Goal: Navigation & Orientation: Find specific page/section

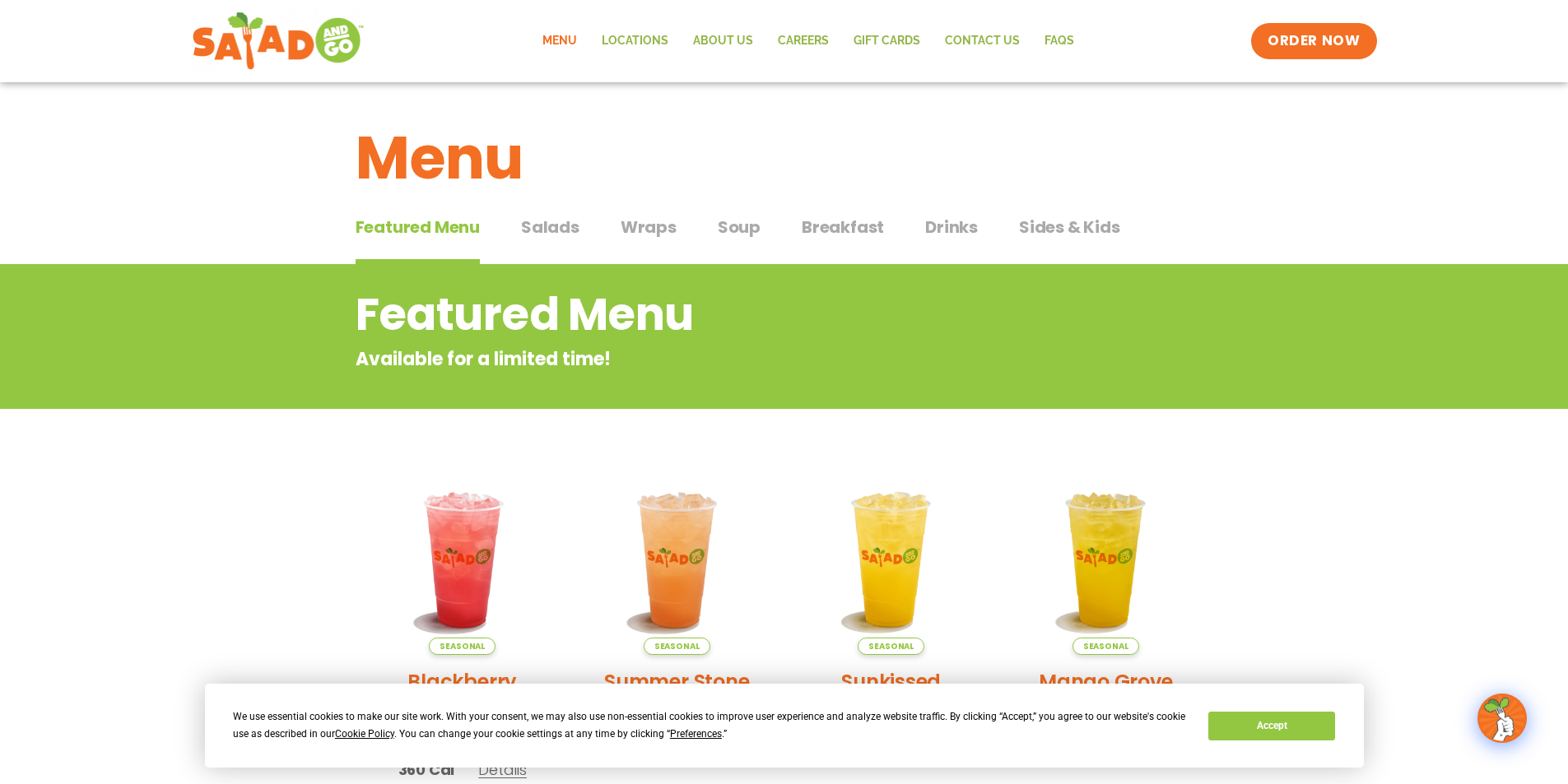
click at [655, 222] on span "Wraps" at bounding box center [648, 227] width 56 height 25
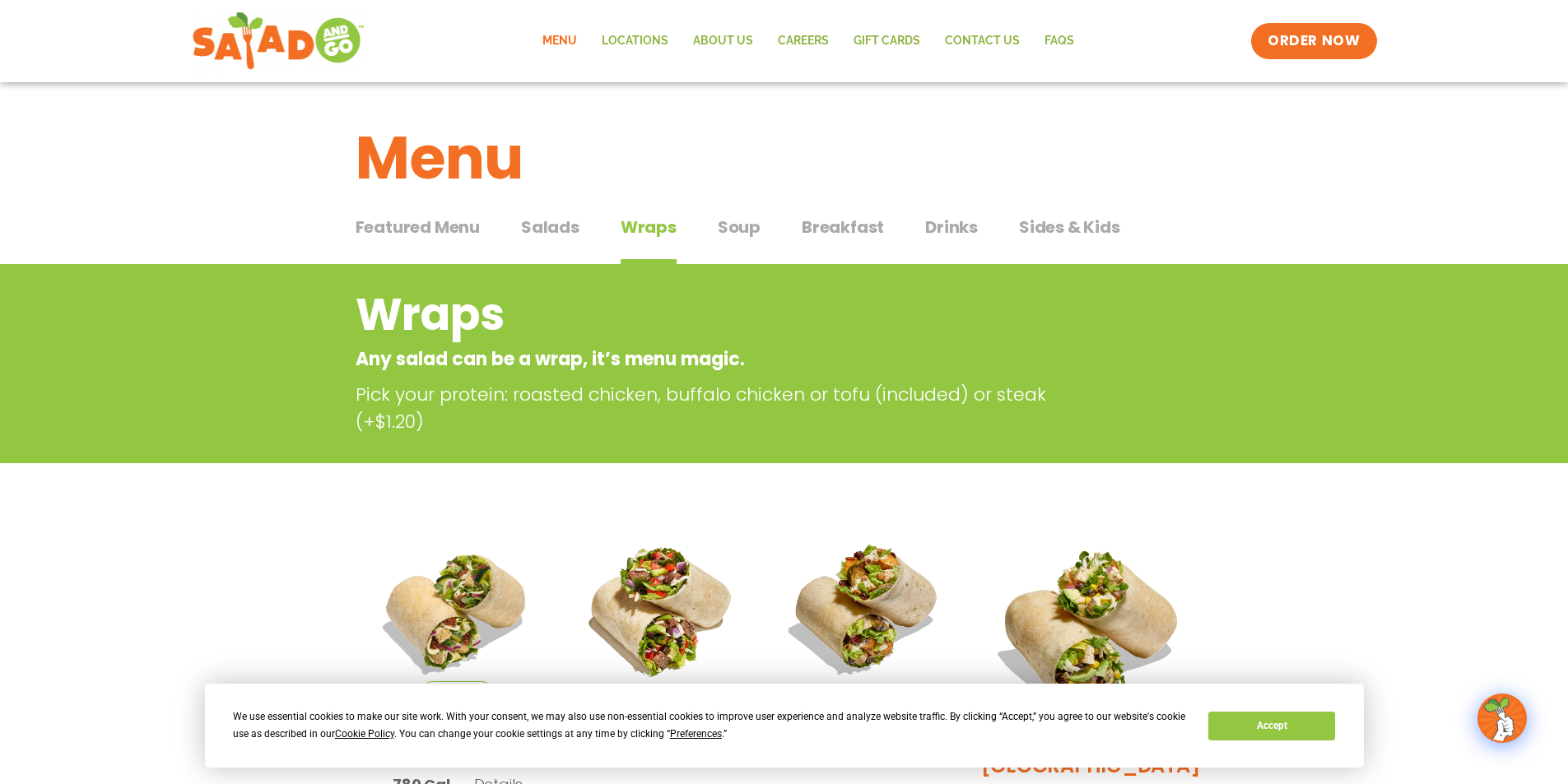
click at [813, 225] on span "Breakfast" at bounding box center [842, 227] width 82 height 25
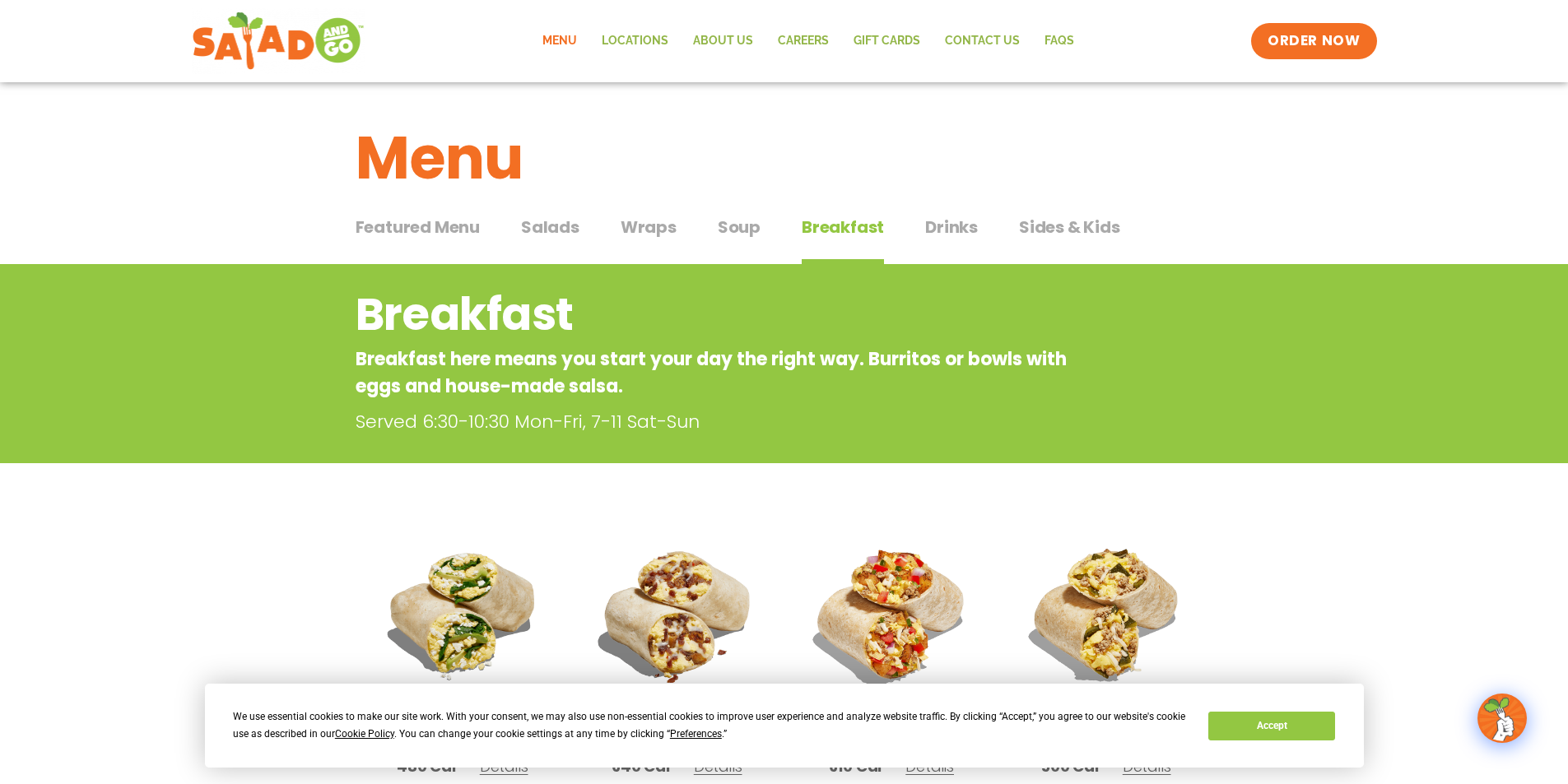
click at [744, 228] on span "Soup" at bounding box center [738, 227] width 43 height 25
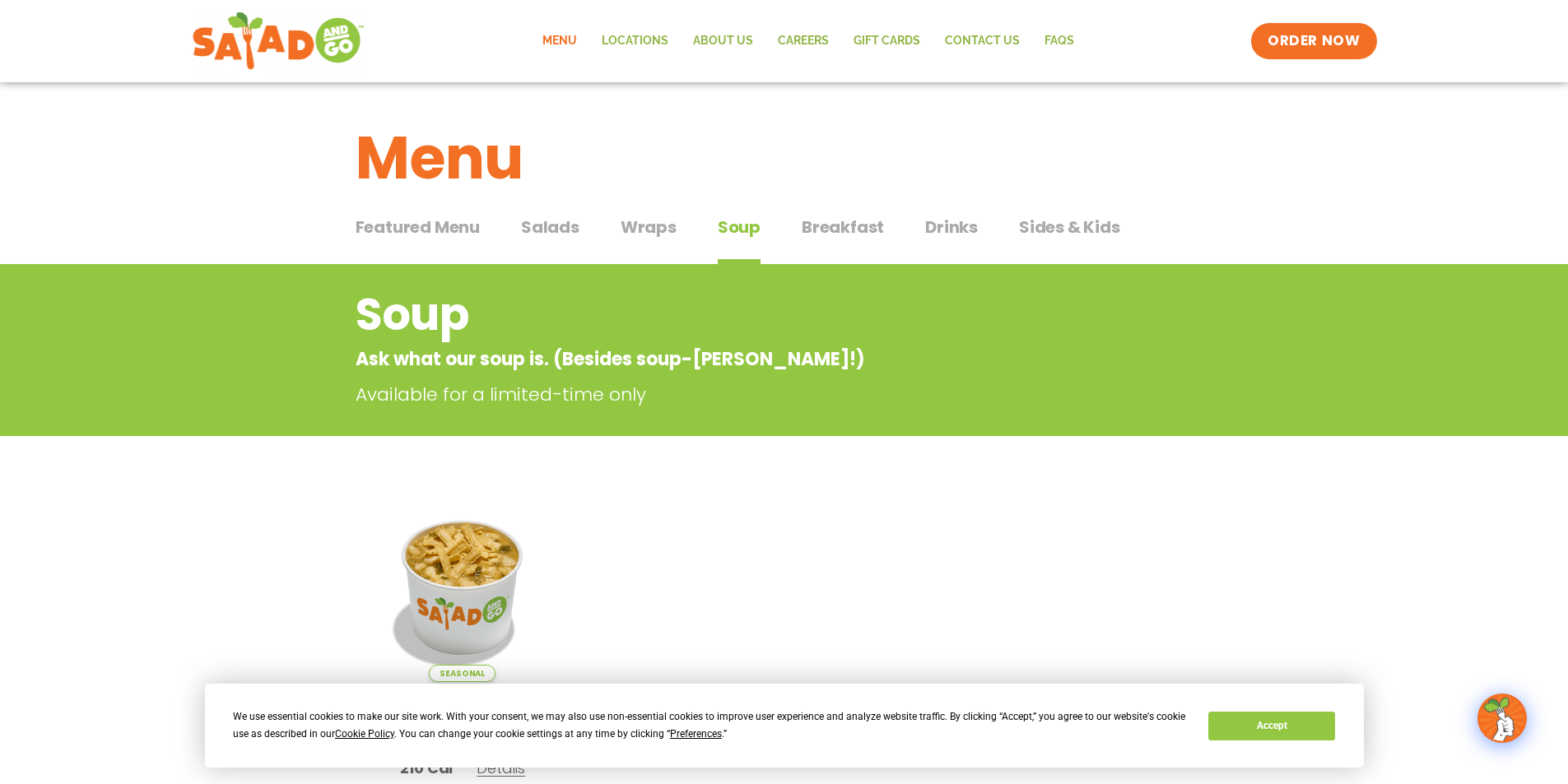
click at [861, 231] on span "Breakfast" at bounding box center [842, 227] width 82 height 25
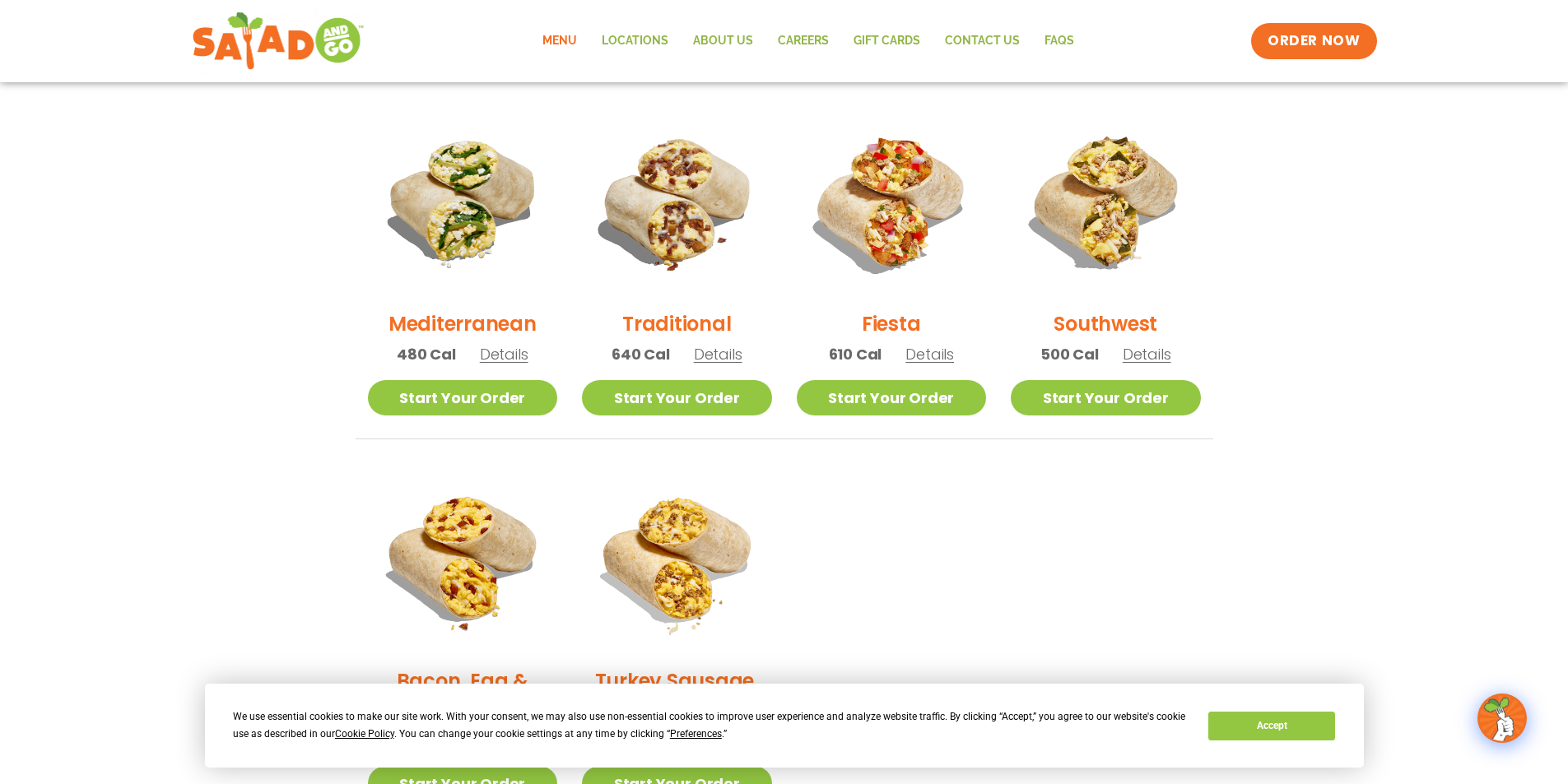
scroll to position [411, 0]
